Goal: Communication & Community: Answer question/provide support

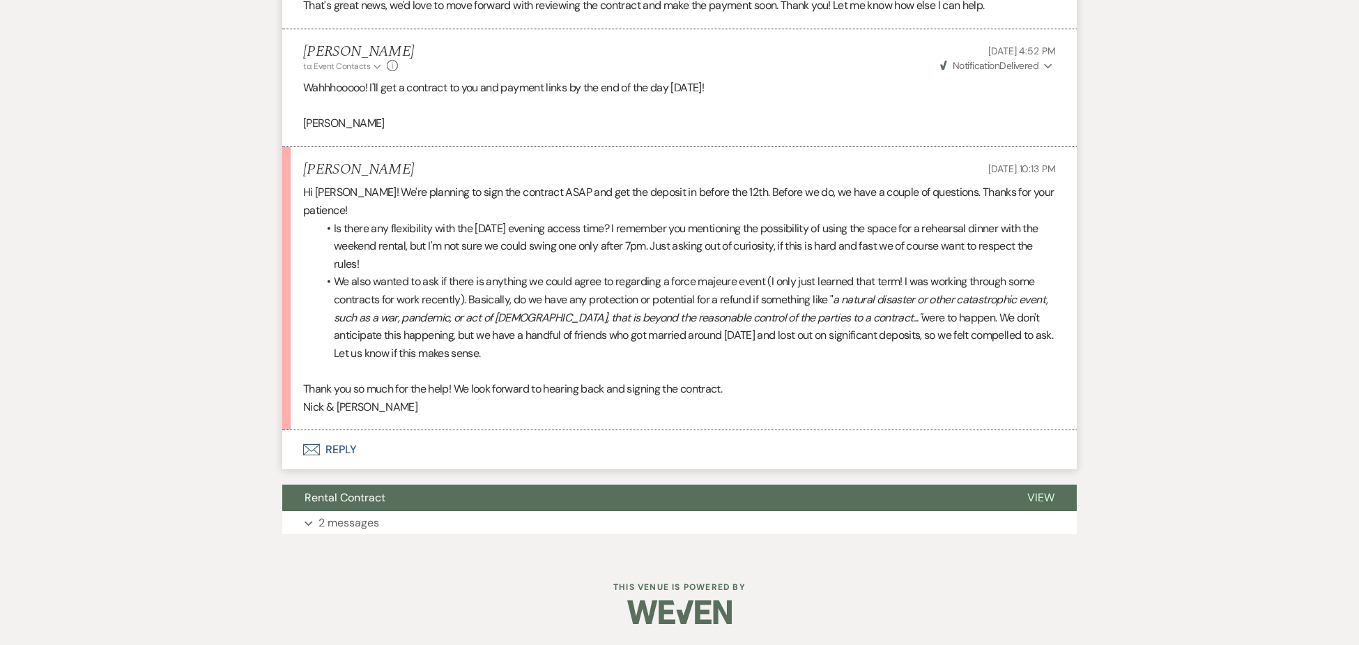
click at [345, 443] on button "Envelope Reply" at bounding box center [679, 449] width 795 height 39
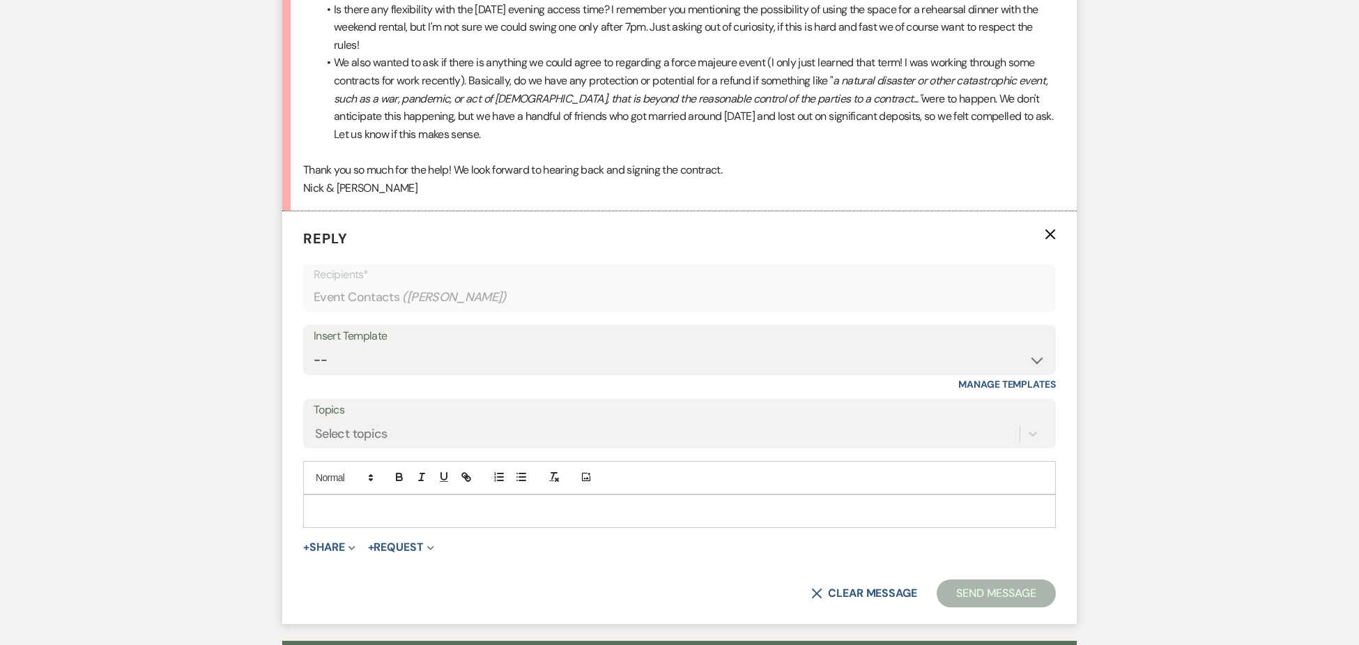
scroll to position [3592, 0]
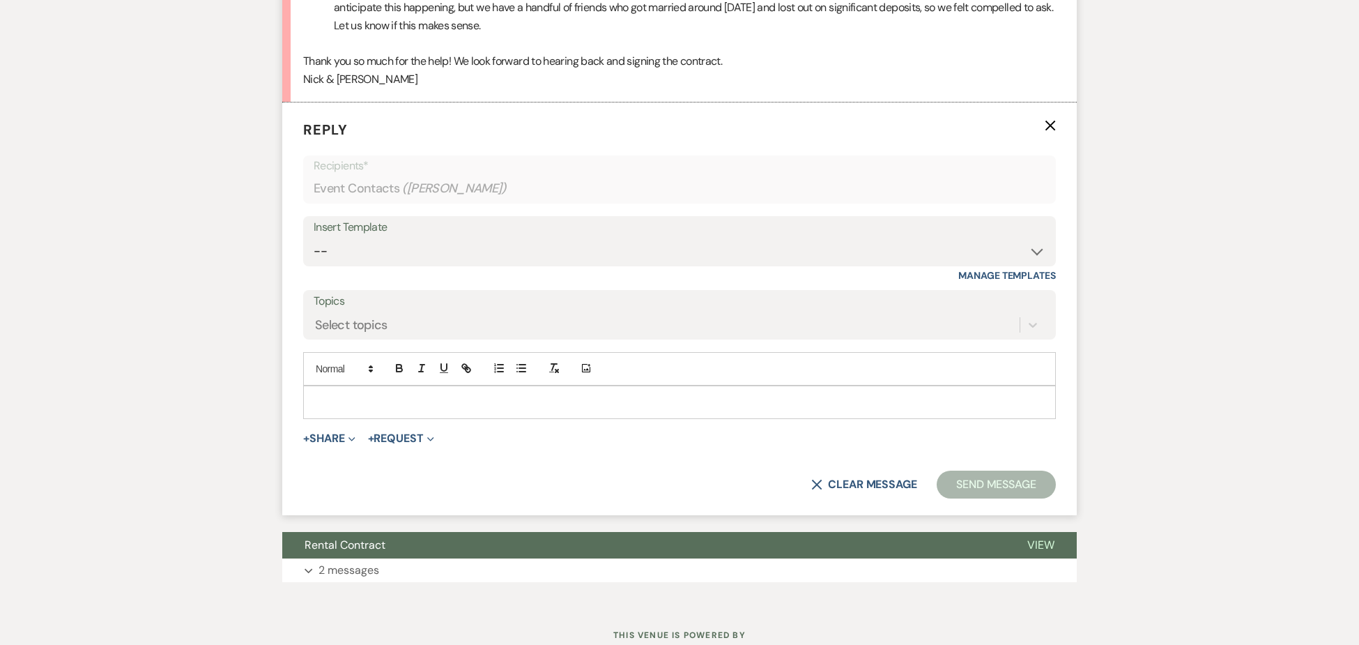
click at [427, 395] on p at bounding box center [679, 402] width 730 height 15
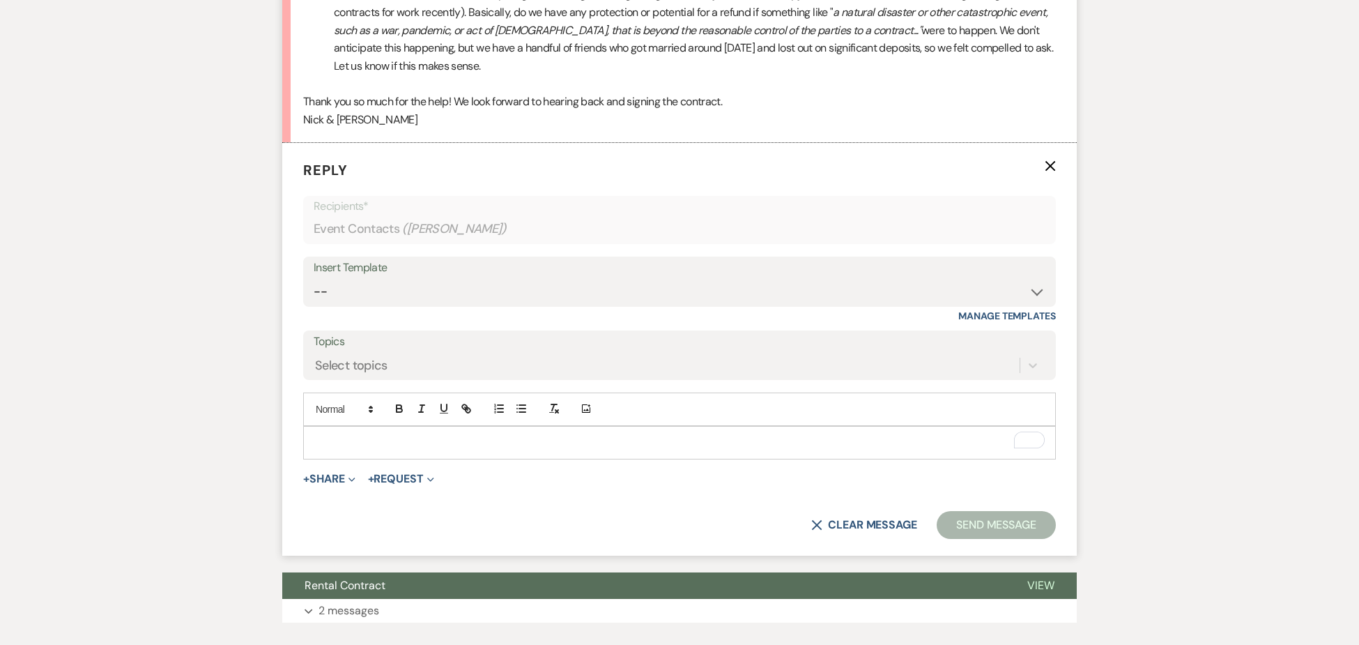
scroll to position [3562, 0]
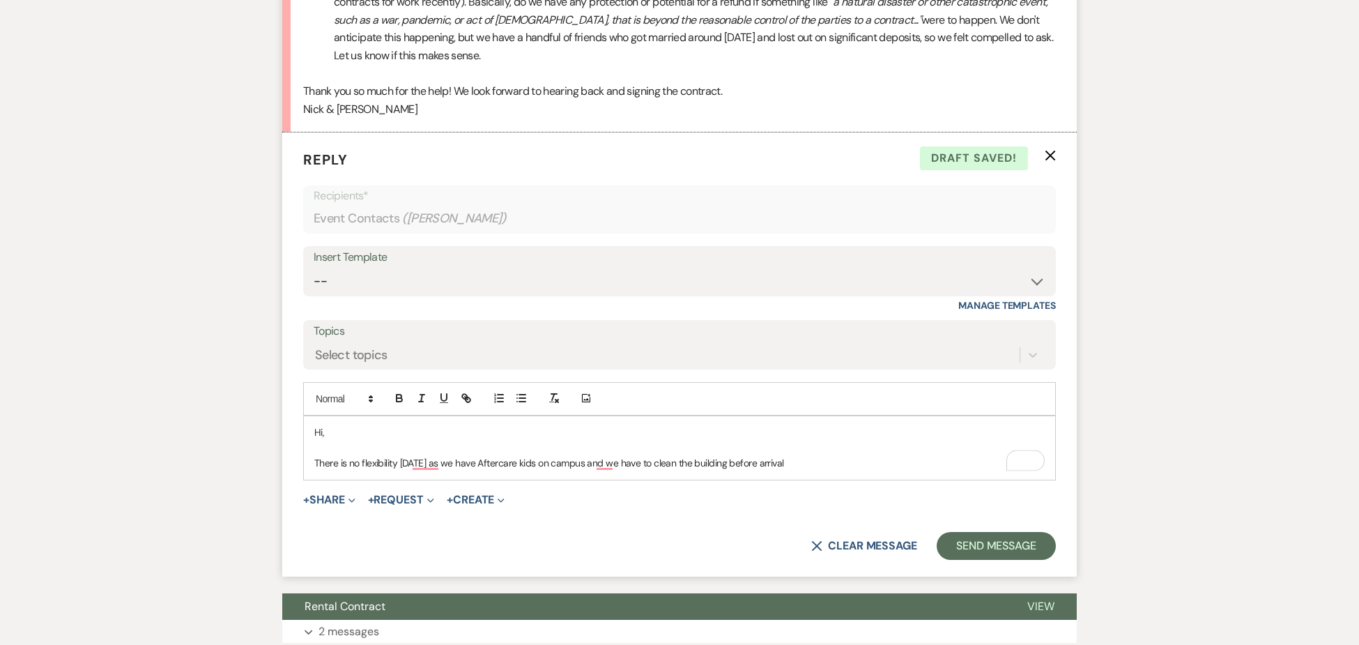
click at [735, 466] on p "There is no flexibility [DATE] as we have Aftercare kids on campus and we have …" at bounding box center [679, 462] width 730 height 15
click at [848, 463] on p "There is no flexibility [DATE] as we have Aftercare kids on campus and we have …" at bounding box center [679, 462] width 730 height 15
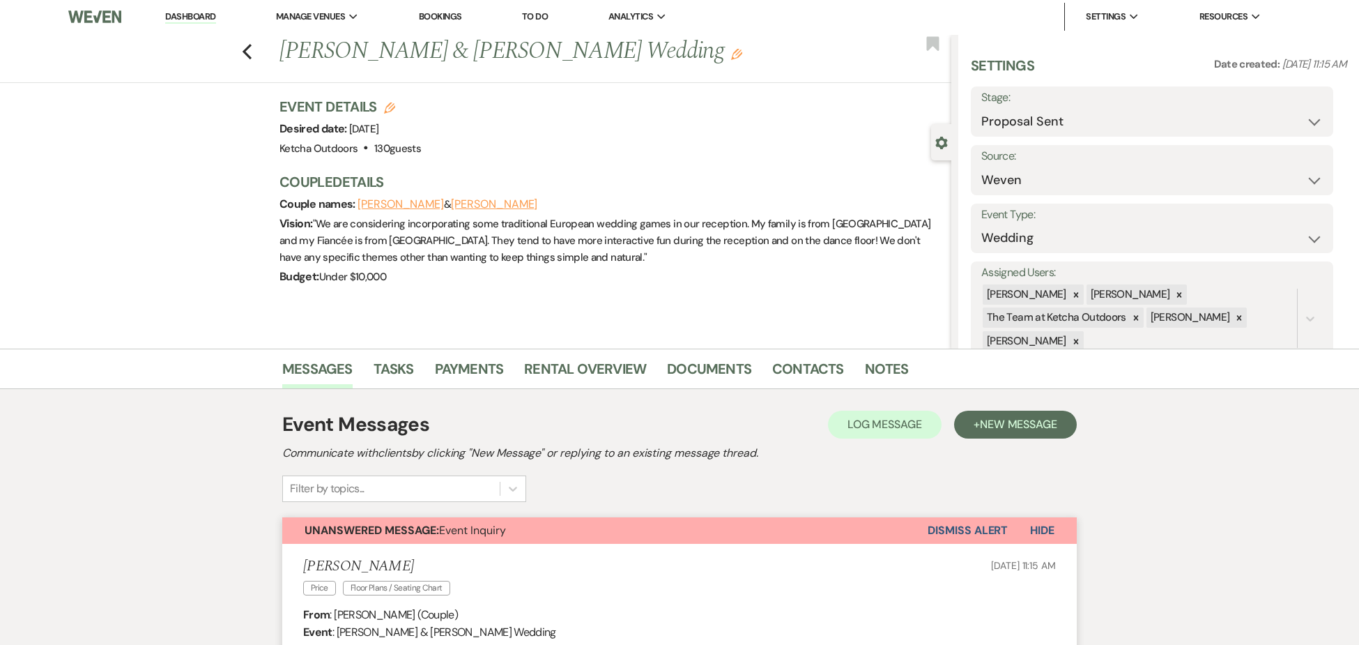
scroll to position [28, 0]
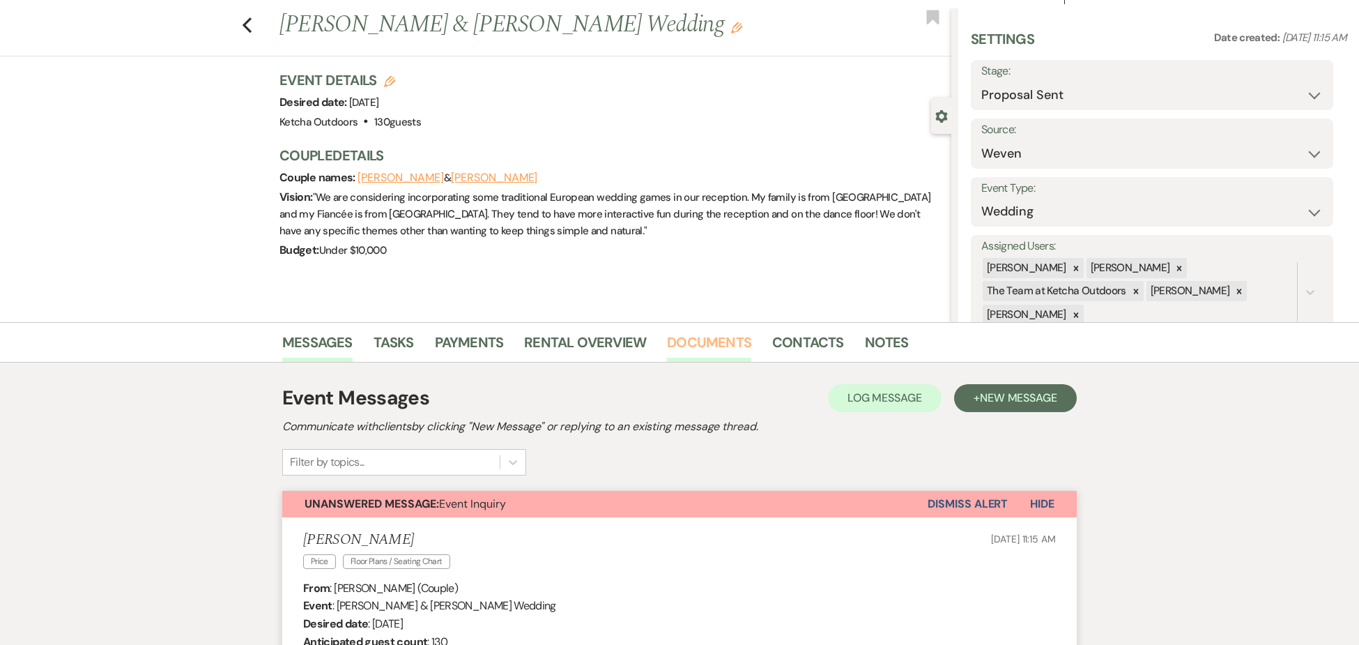
click at [712, 342] on link "Documents" at bounding box center [709, 346] width 84 height 31
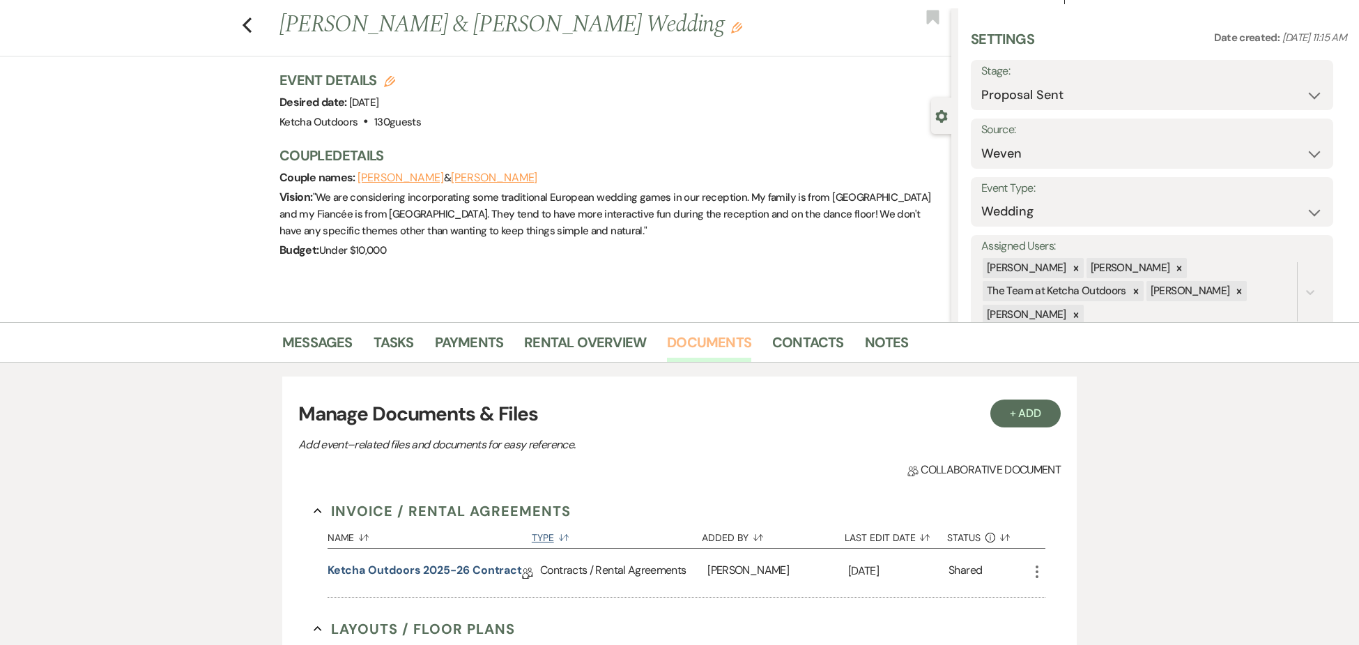
scroll to position [31, 0]
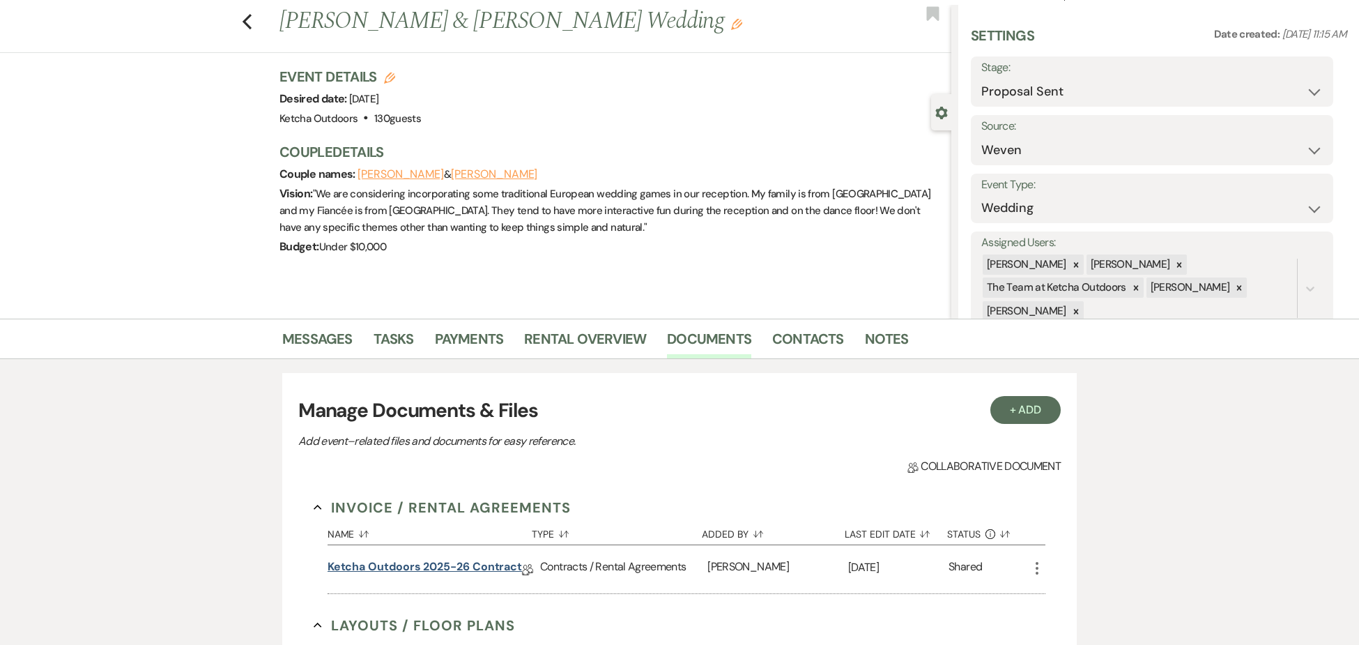
click at [420, 562] on link "Ketcha Outdoors 2025-26 Contract" at bounding box center [425, 569] width 194 height 22
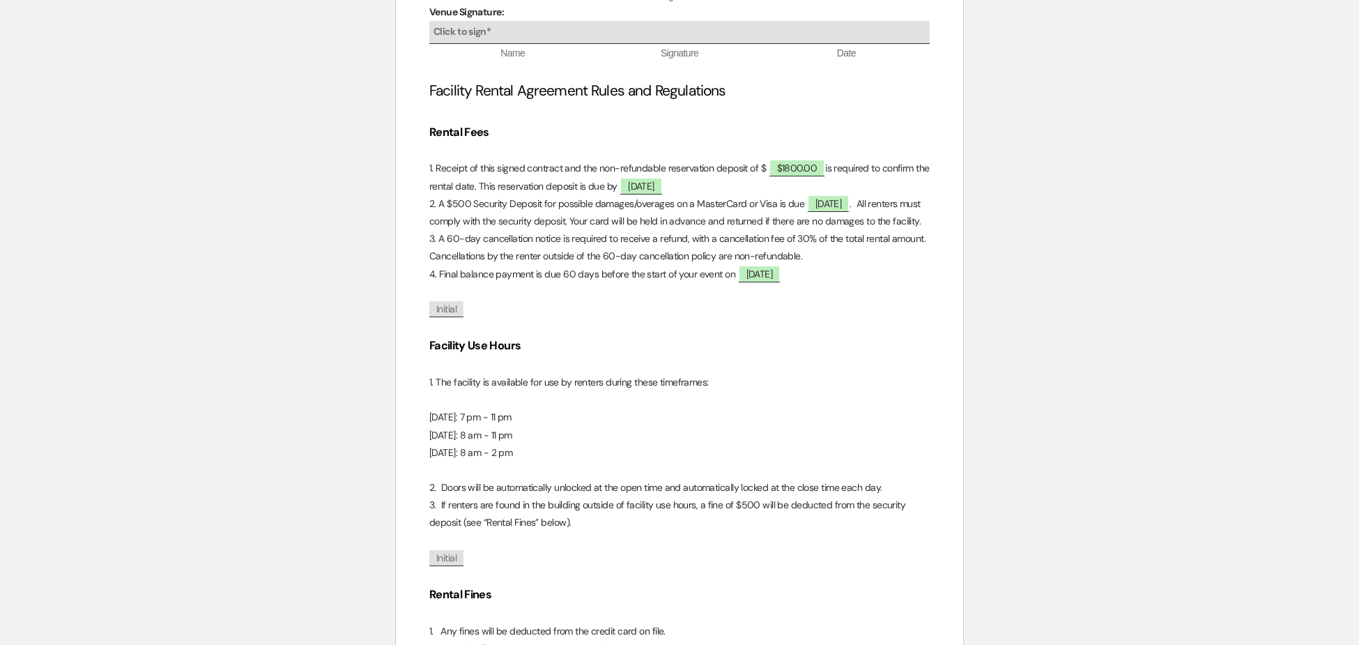
scroll to position [1354, 0]
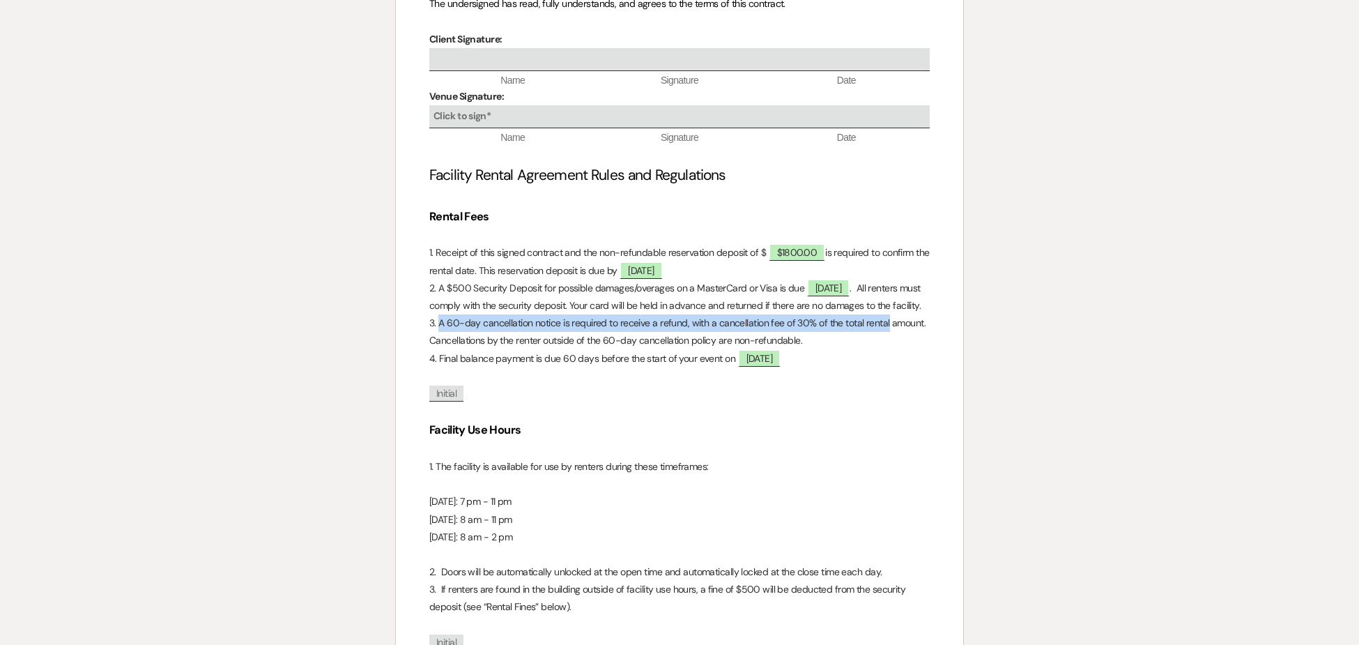
drag, startPoint x: 440, startPoint y: 343, endPoint x: 887, endPoint y: 337, distance: 447.5
click at [887, 337] on p "3. A 60-day cancellation notice is required to receive a refund, with a cancell…" at bounding box center [679, 331] width 500 height 35
click at [717, 420] on p at bounding box center [679, 410] width 500 height 17
drag, startPoint x: 439, startPoint y: 343, endPoint x: 803, endPoint y: 355, distance: 364.1
click at [803, 349] on p "3. A 60-day cancellation notice is required to receive a refund, with a cancell…" at bounding box center [679, 331] width 500 height 35
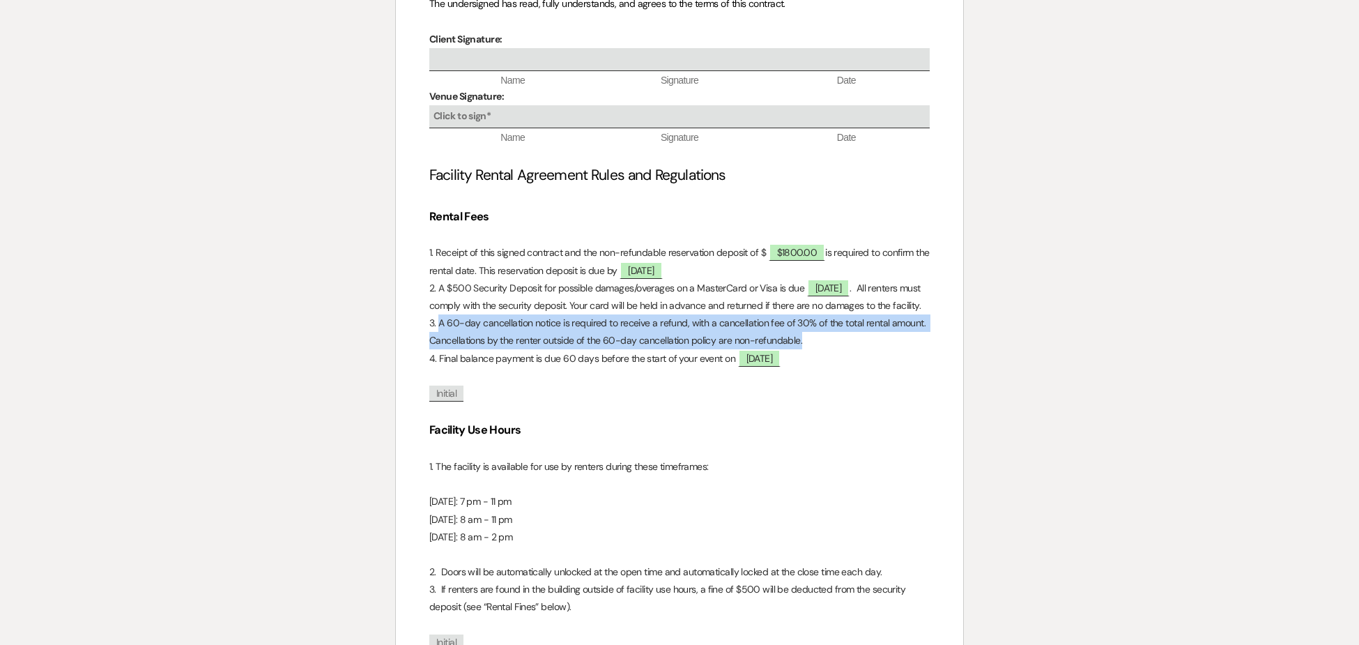
copy p "A 60-day cancellation notice is required to receive a refund, with a cancellati…"
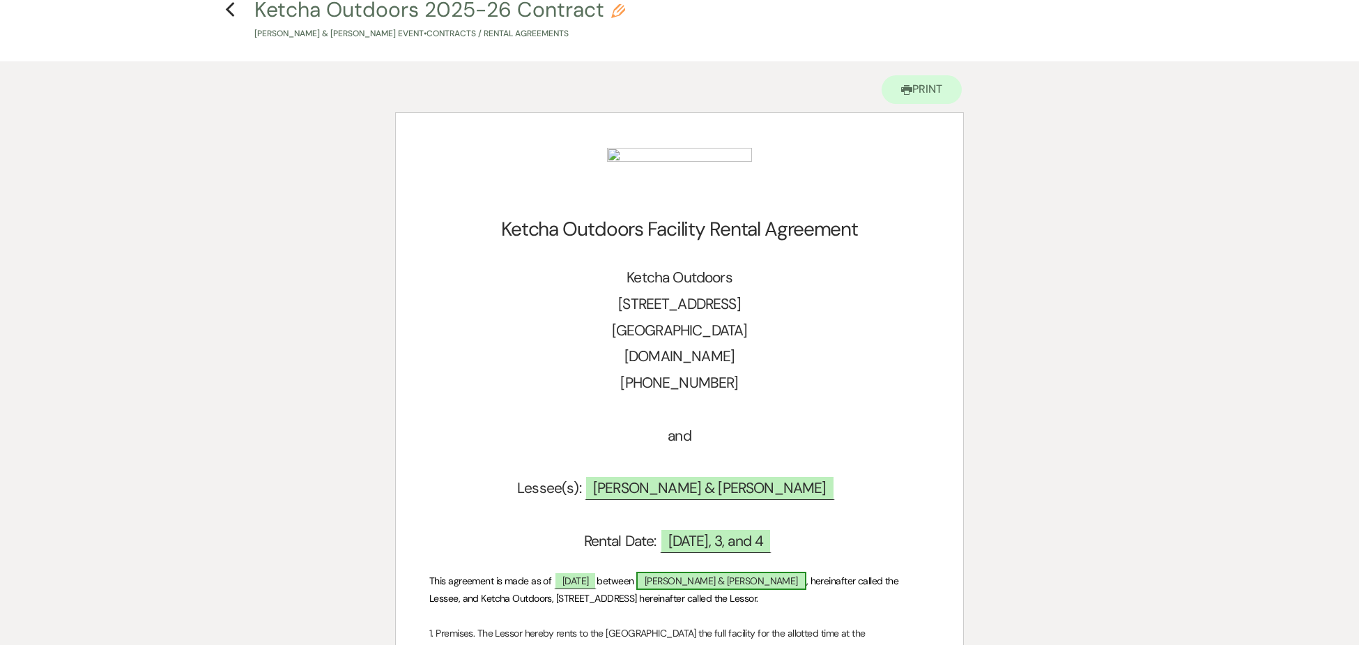
scroll to position [0, 0]
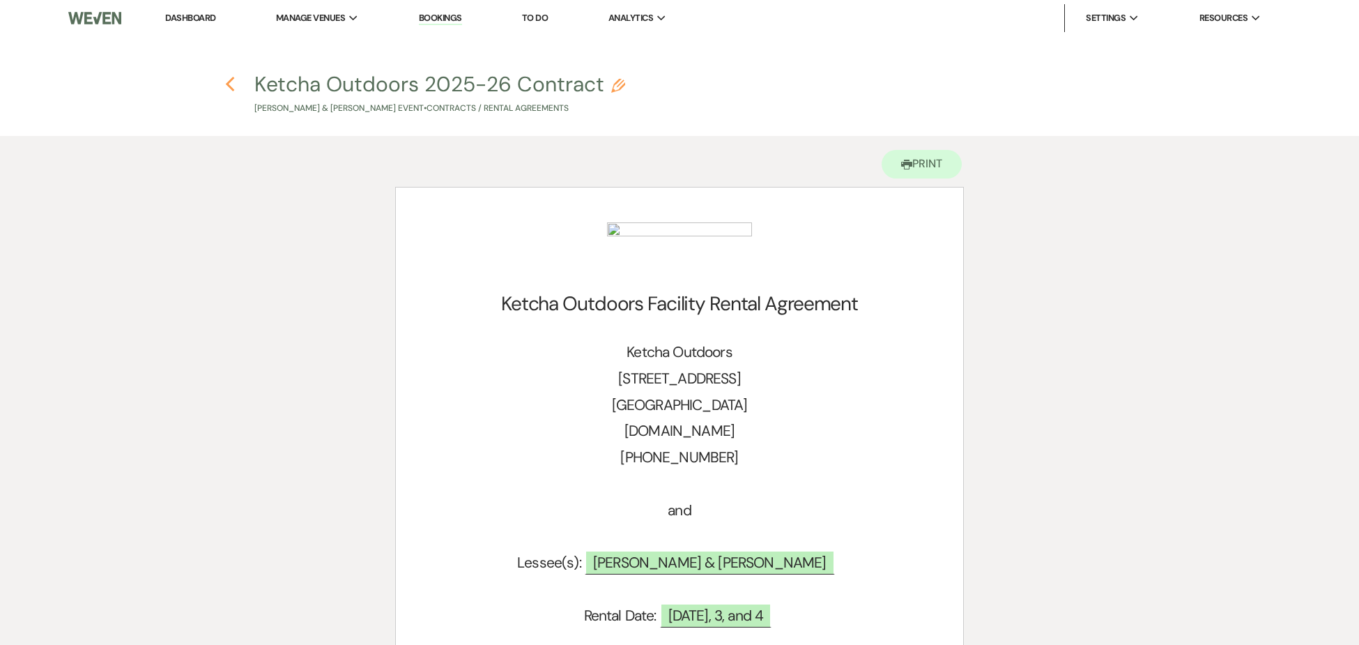
click at [230, 86] on icon "Previous" at bounding box center [230, 84] width 10 height 17
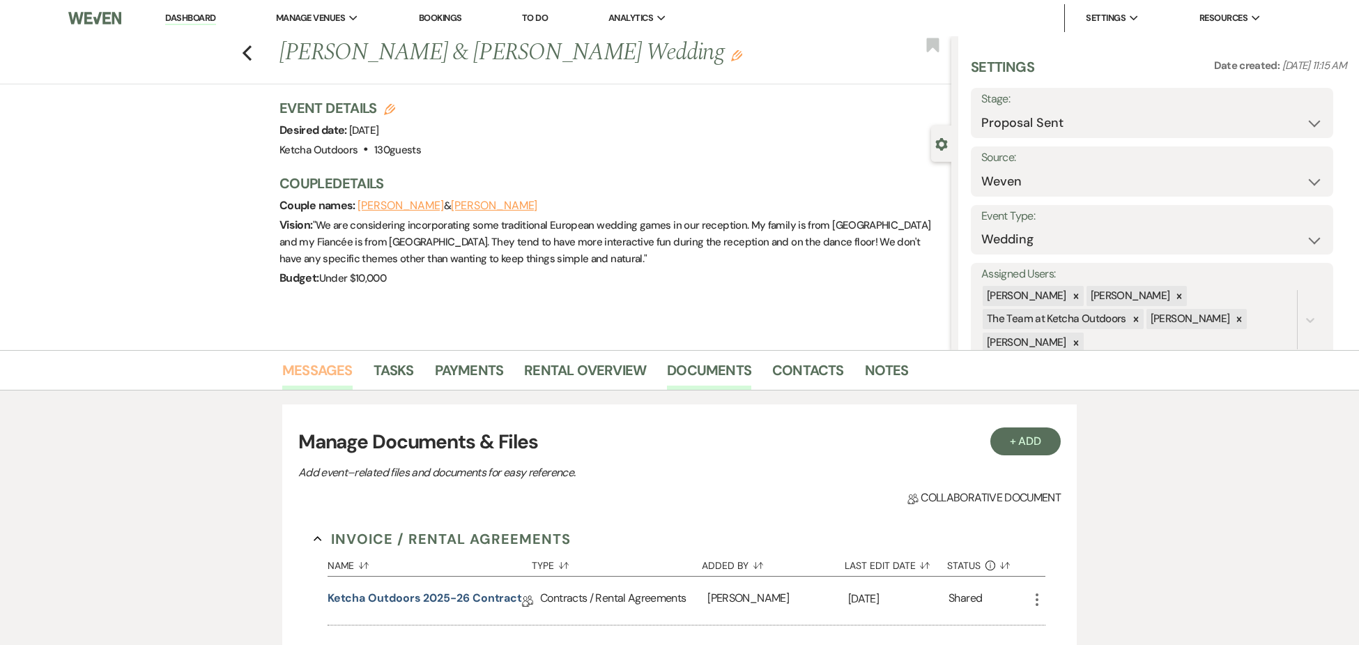
click at [321, 368] on link "Messages" at bounding box center [317, 374] width 70 height 31
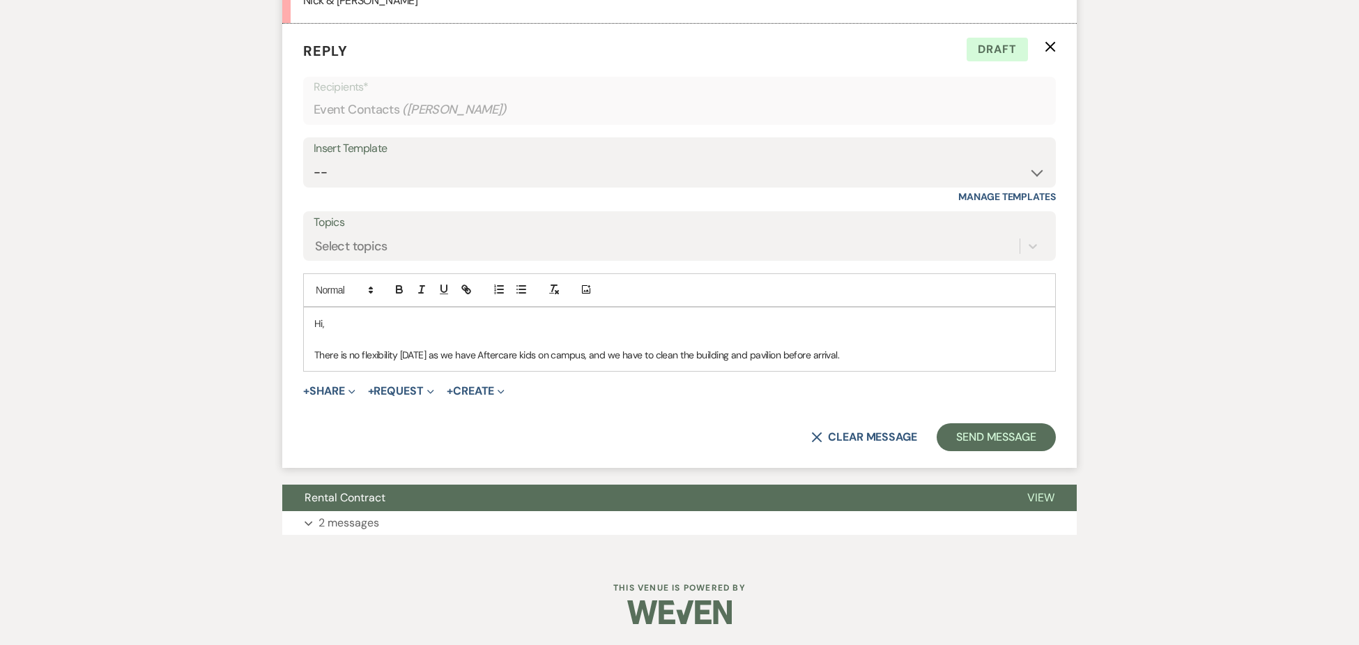
scroll to position [3671, 0]
click at [873, 353] on p "There is no flexibility [DATE] as we have Aftercare kids on campus, and we have…" at bounding box center [679, 353] width 730 height 15
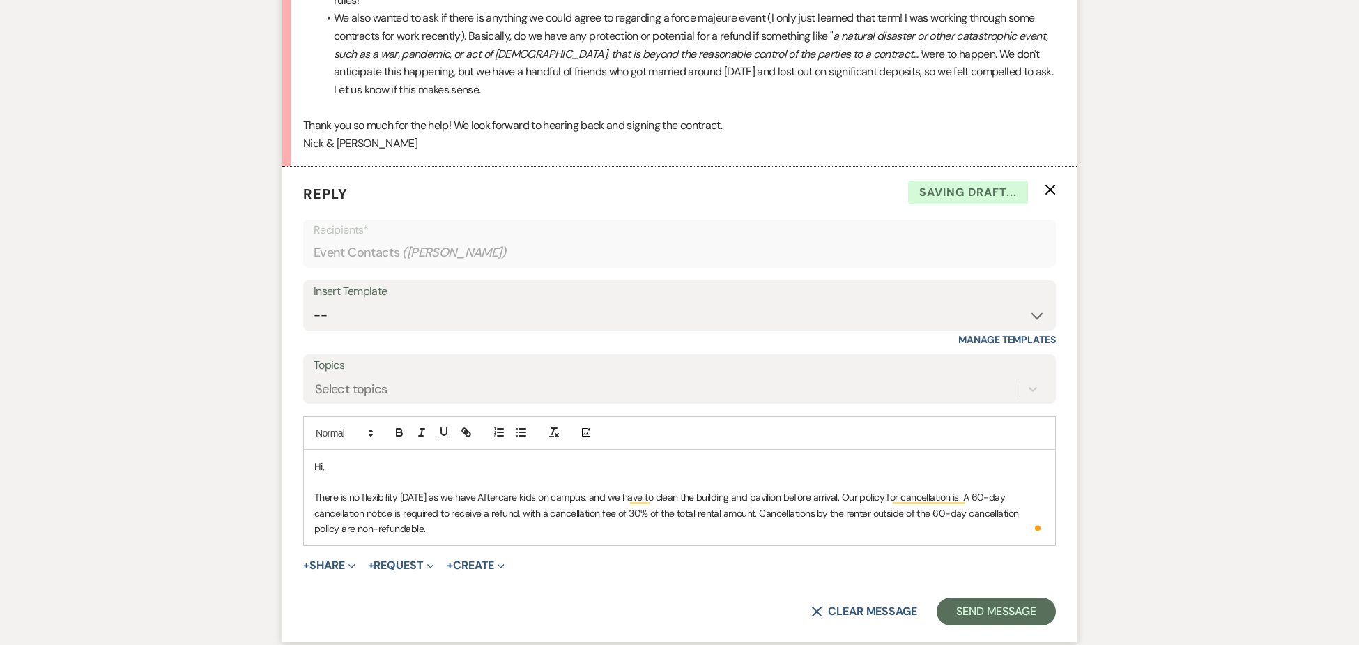
scroll to position [3377, 0]
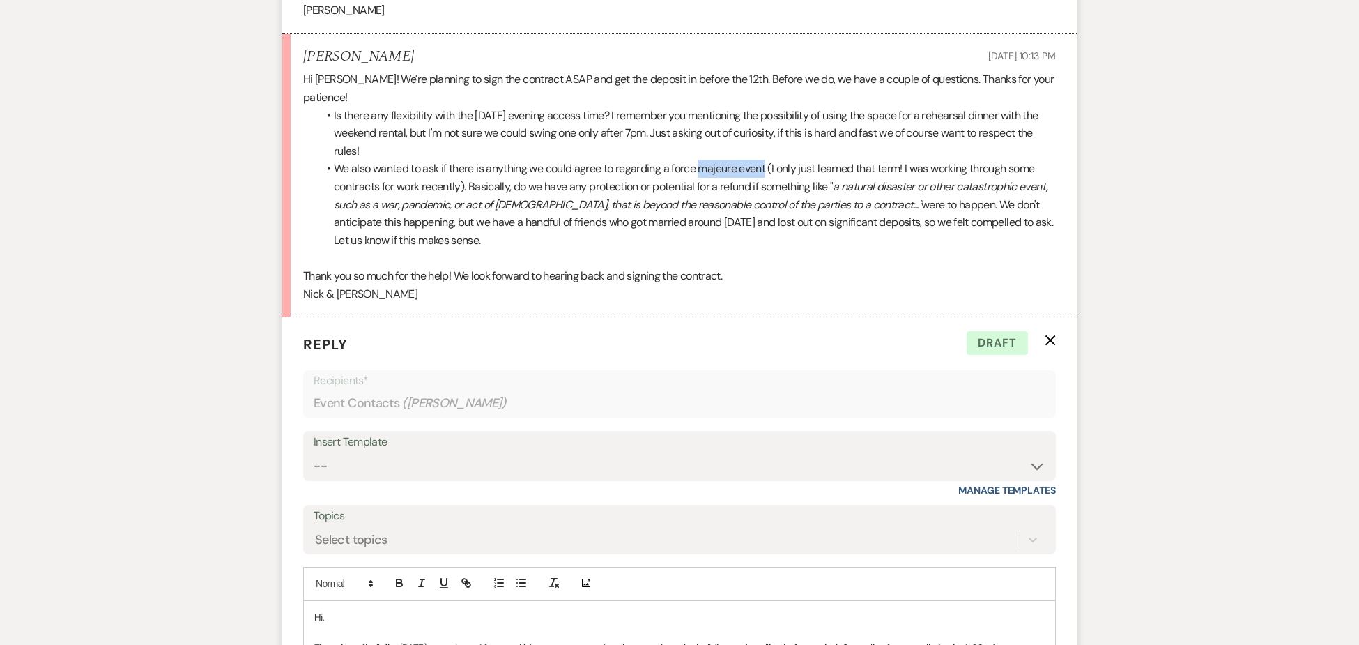
drag, startPoint x: 704, startPoint y: 170, endPoint x: 770, endPoint y: 169, distance: 65.5
click at [770, 169] on li "We also wanted to ask if there is anything we could agree to regarding a force …" at bounding box center [686, 204] width 739 height 89
copy li "majeure event"
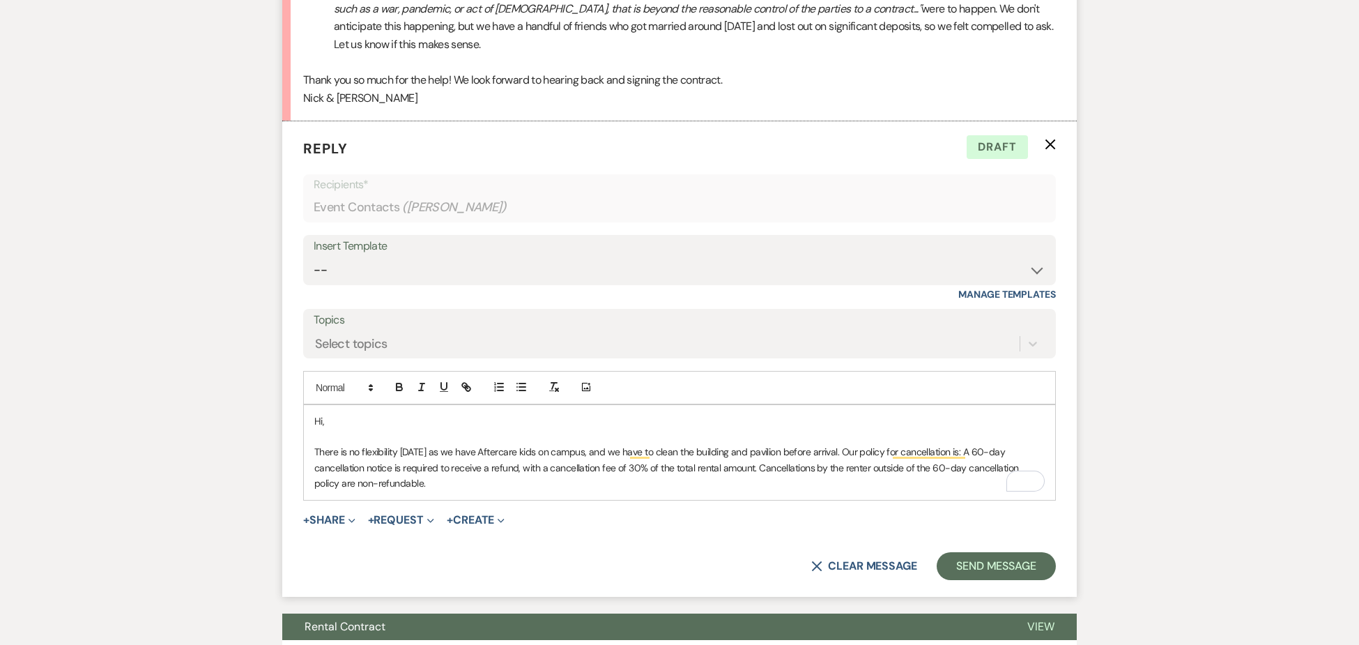
scroll to position [3703, 0]
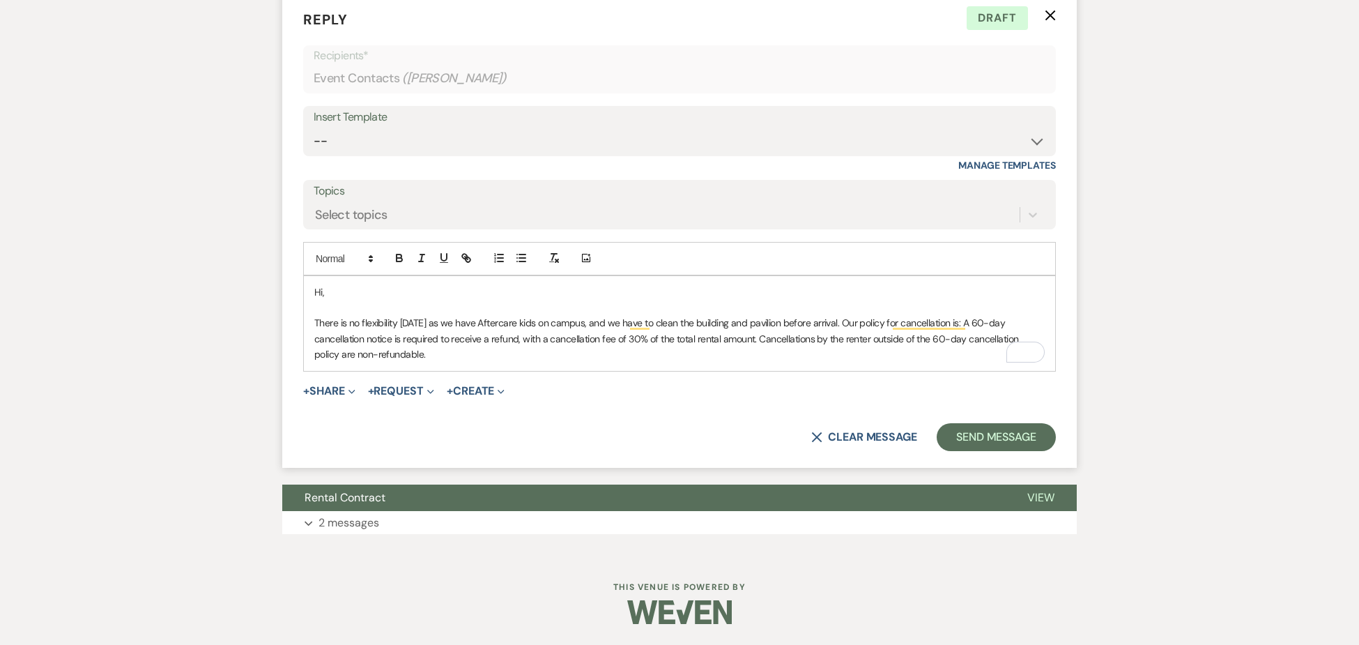
click at [408, 360] on p "There is no flexibility on Friday as we have Aftercare kids on campus, and we h…" at bounding box center [679, 338] width 730 height 47
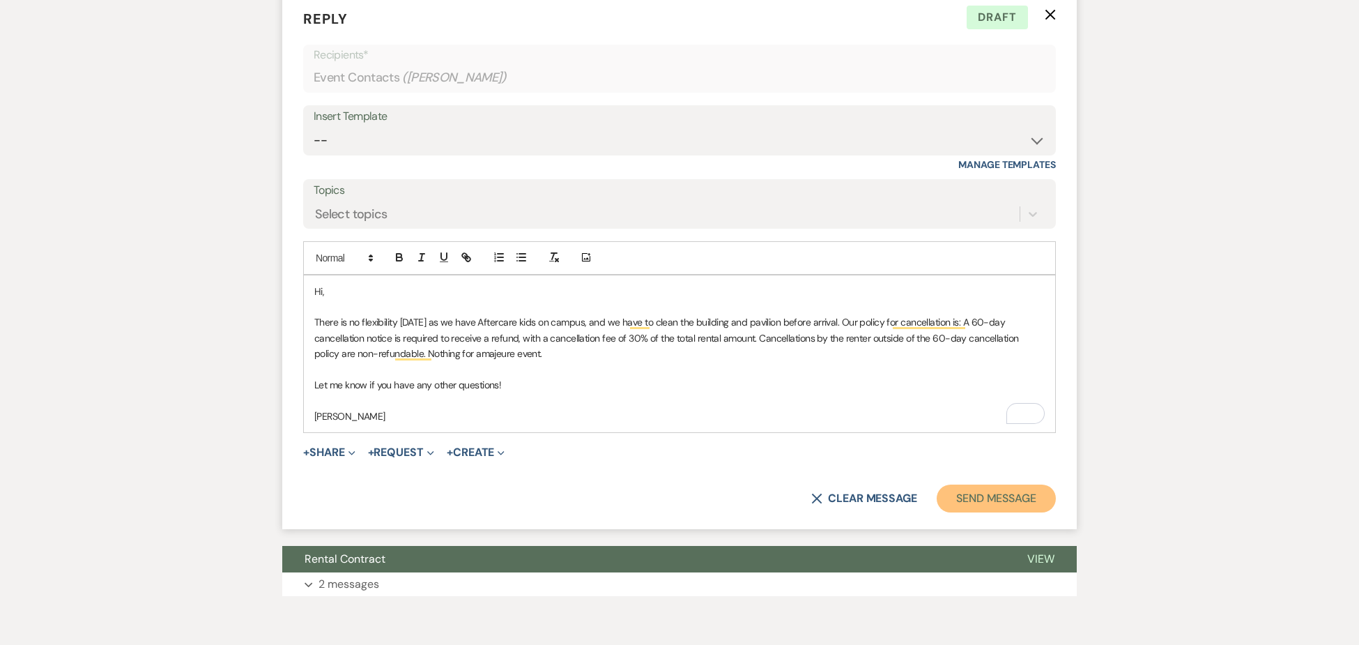
click at [996, 493] on button "Send Message" at bounding box center [996, 498] width 119 height 28
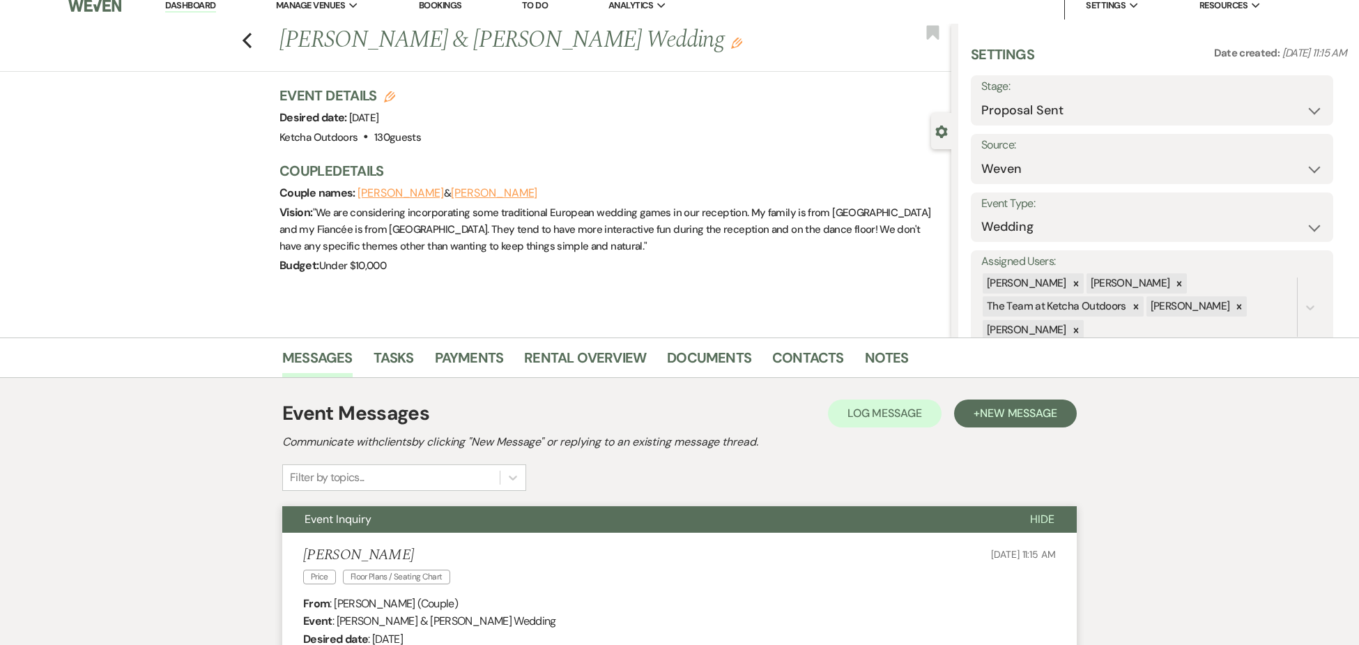
scroll to position [0, 0]
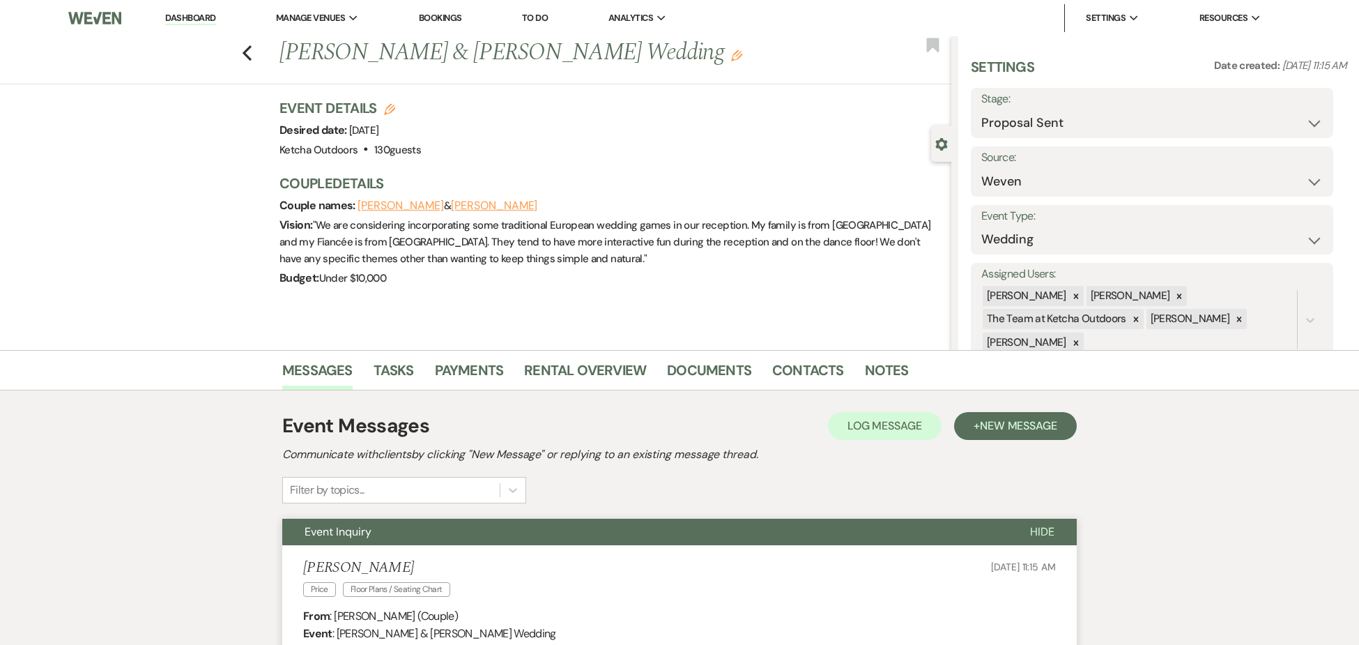
click at [192, 16] on link "Dashboard" at bounding box center [190, 18] width 50 height 13
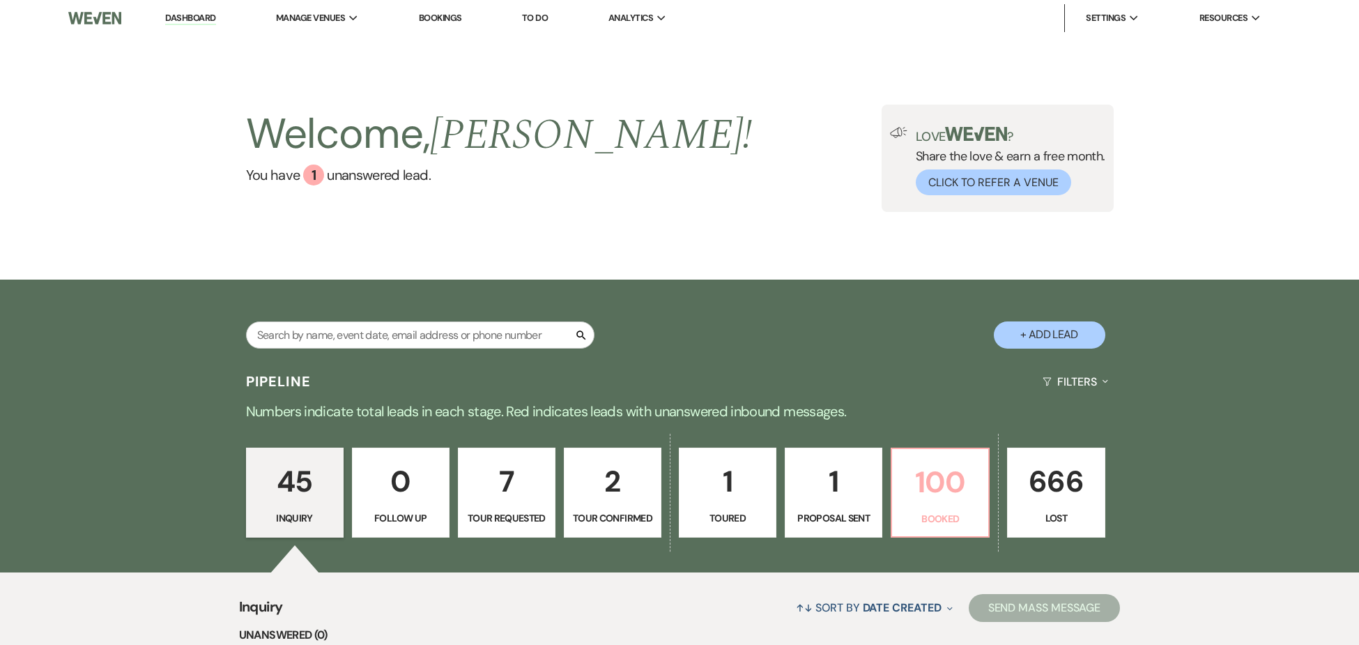
click at [949, 490] on p "100" at bounding box center [940, 482] width 79 height 47
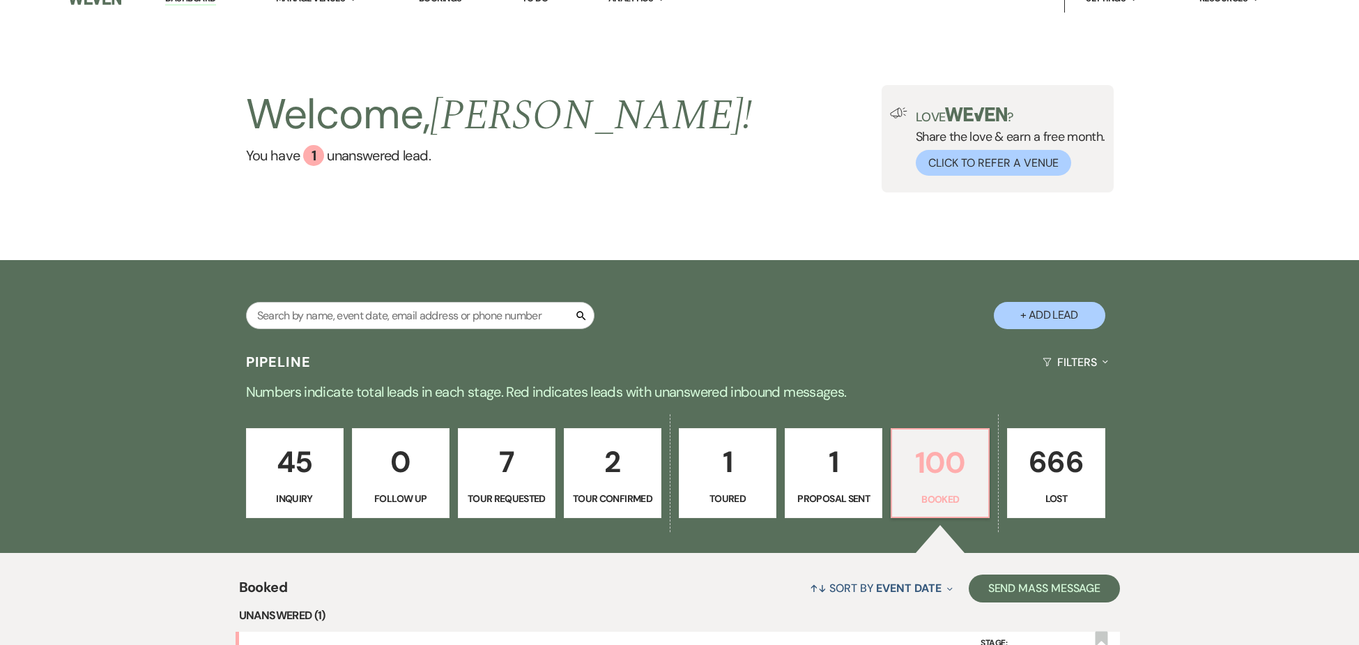
scroll to position [434, 0]
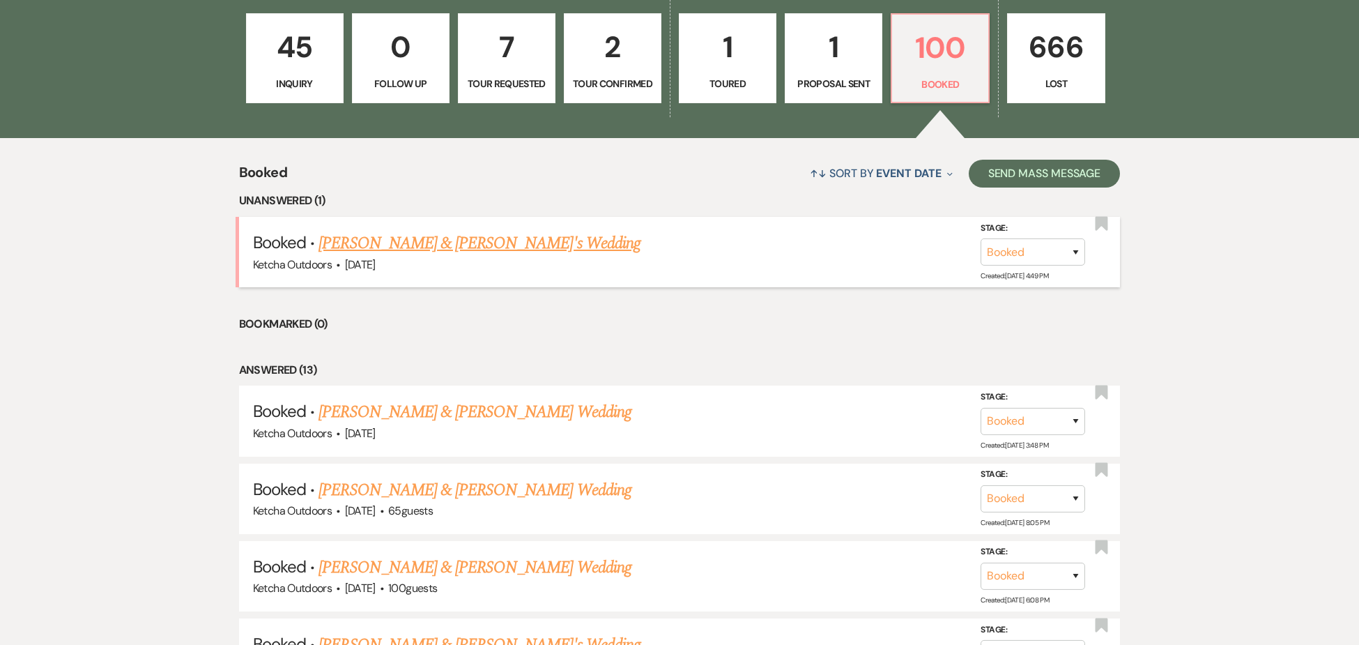
click at [435, 256] on link "Lori Baizley & Fiance's Wedding" at bounding box center [480, 243] width 322 height 25
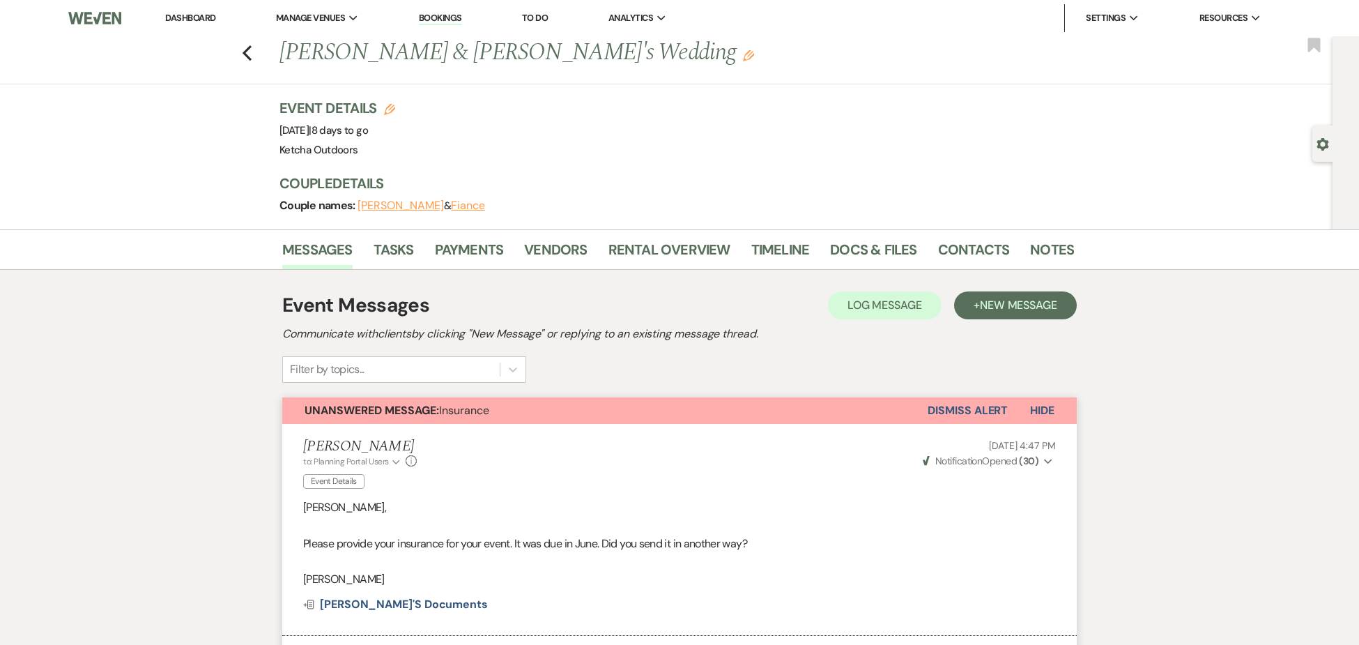
click at [970, 407] on button "Dismiss Alert" at bounding box center [968, 410] width 80 height 26
